Goal: Use online tool/utility: Utilize a website feature to perform a specific function

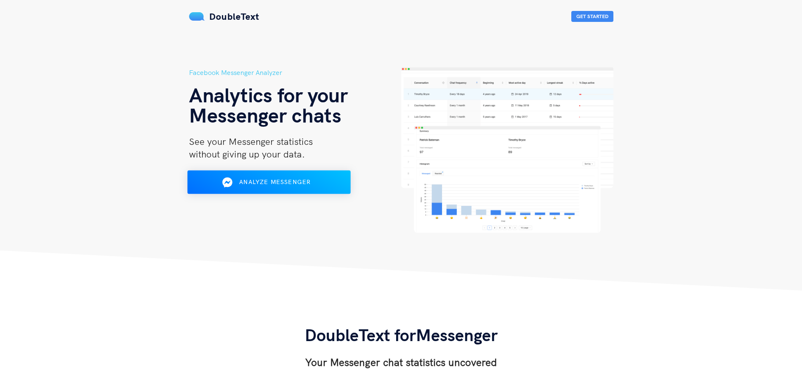
click at [278, 182] on span "Analyze Messenger" at bounding box center [275, 182] width 72 height 8
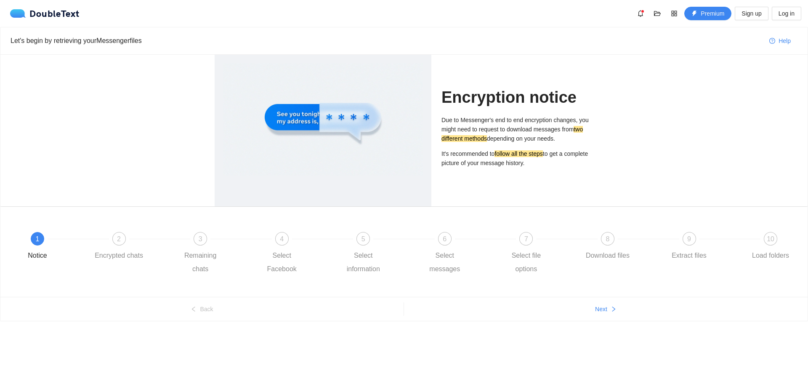
click at [592, 299] on ul "Back Next" at bounding box center [403, 309] width 807 height 24
click at [592, 305] on button "Next" at bounding box center [606, 308] width 404 height 13
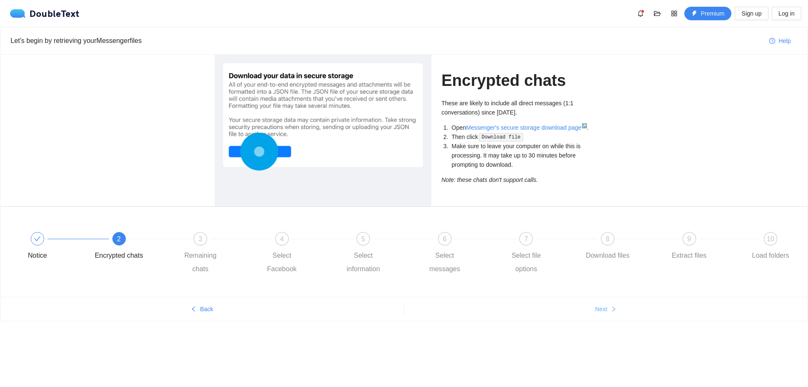
click at [596, 307] on span "Next" at bounding box center [601, 308] width 12 height 9
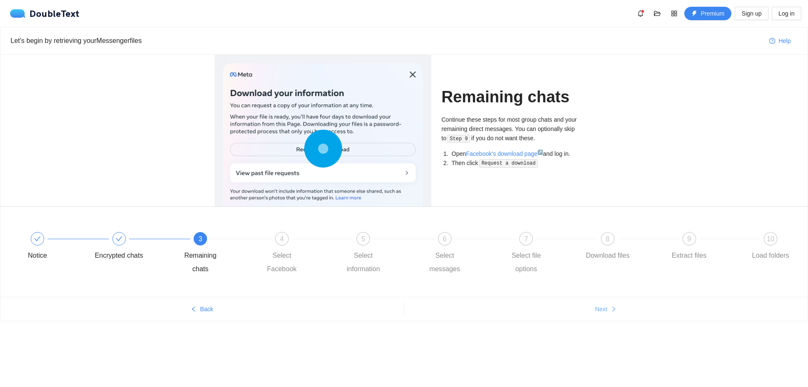
click at [596, 307] on span "Next" at bounding box center [601, 308] width 12 height 9
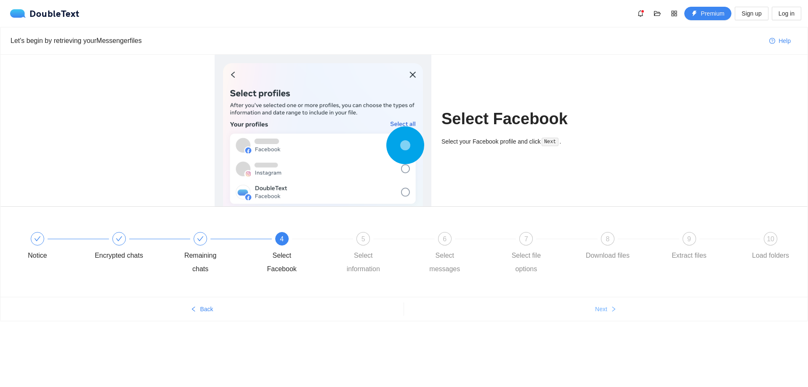
click at [596, 307] on span "Next" at bounding box center [601, 308] width 12 height 9
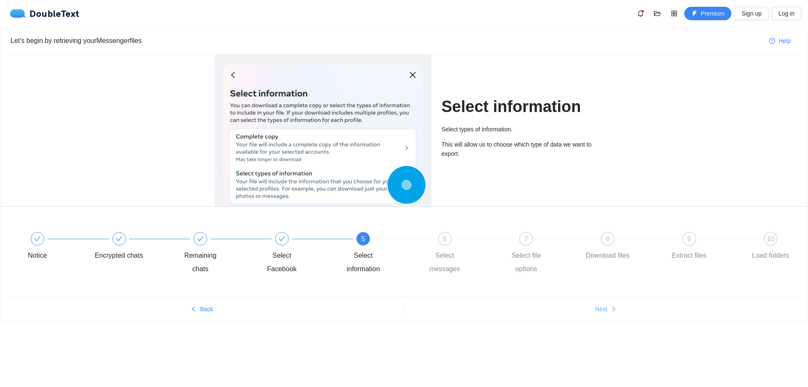
click at [596, 307] on span "Next" at bounding box center [601, 308] width 12 height 9
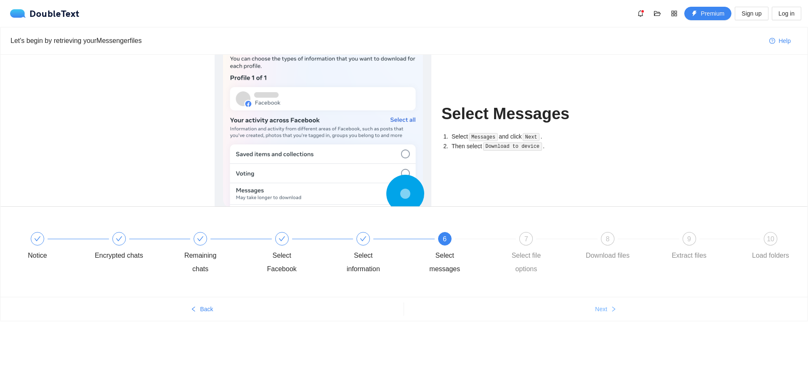
click at [596, 307] on span "Next" at bounding box center [601, 308] width 12 height 9
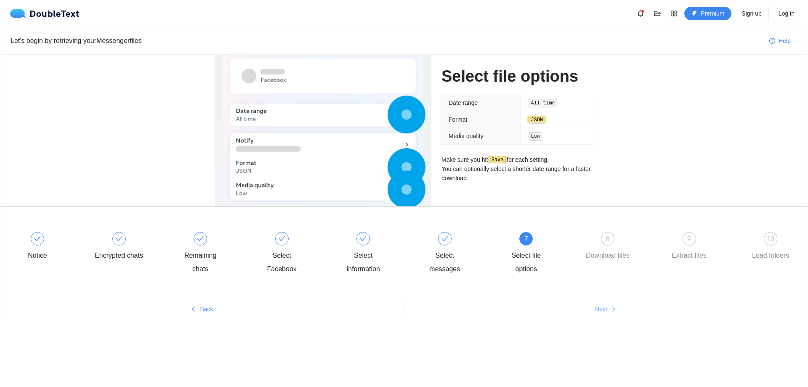
click at [596, 307] on span "Next" at bounding box center [601, 308] width 12 height 9
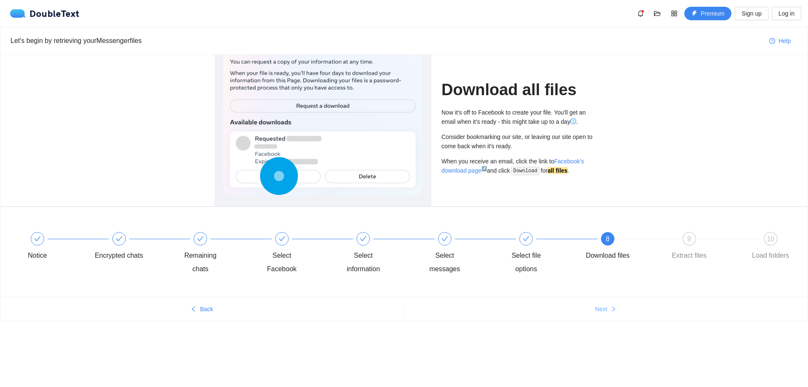
click at [596, 307] on span "Next" at bounding box center [601, 308] width 12 height 9
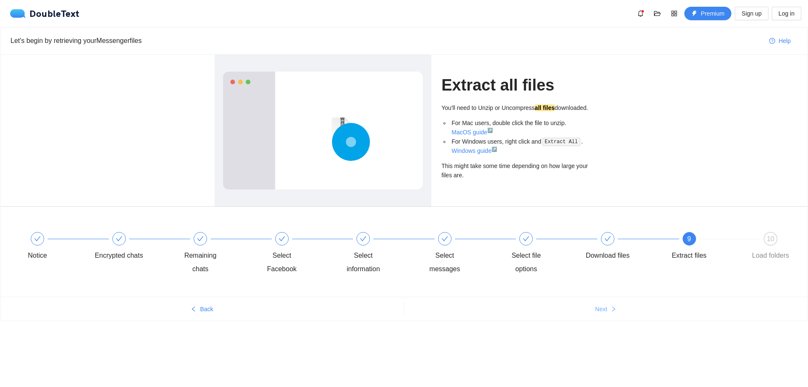
click at [596, 307] on span "Next" at bounding box center [601, 308] width 12 height 9
